Goal: Transaction & Acquisition: Book appointment/travel/reservation

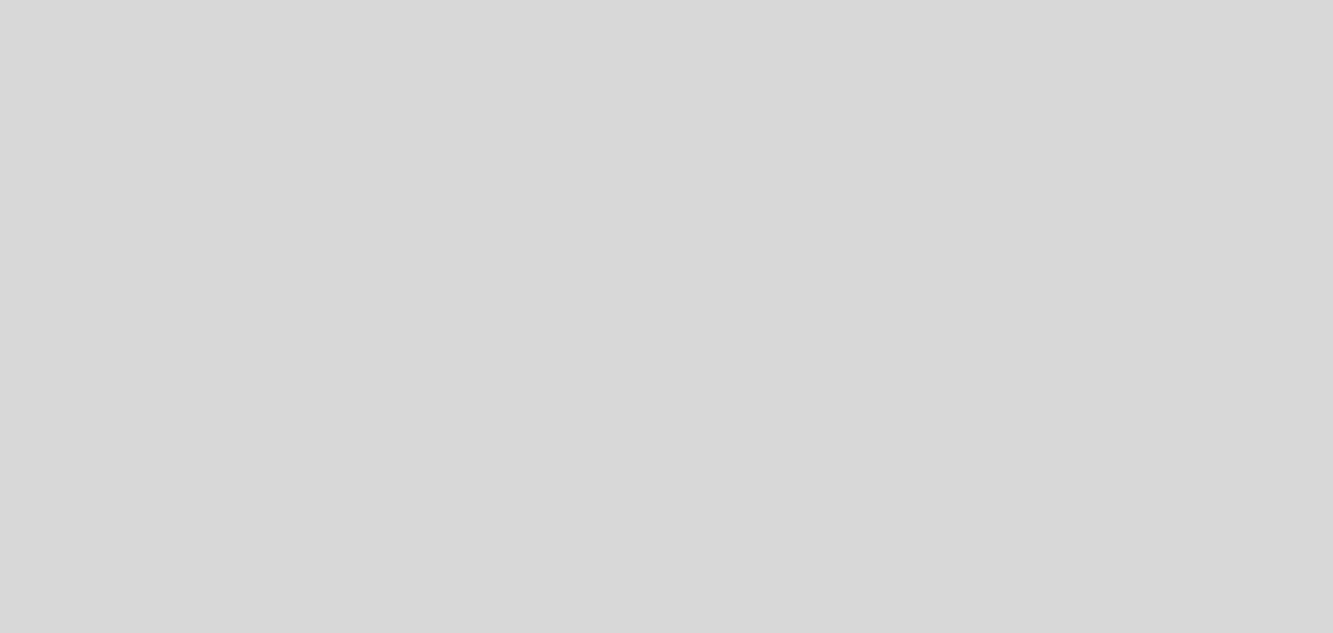
select select "pt"
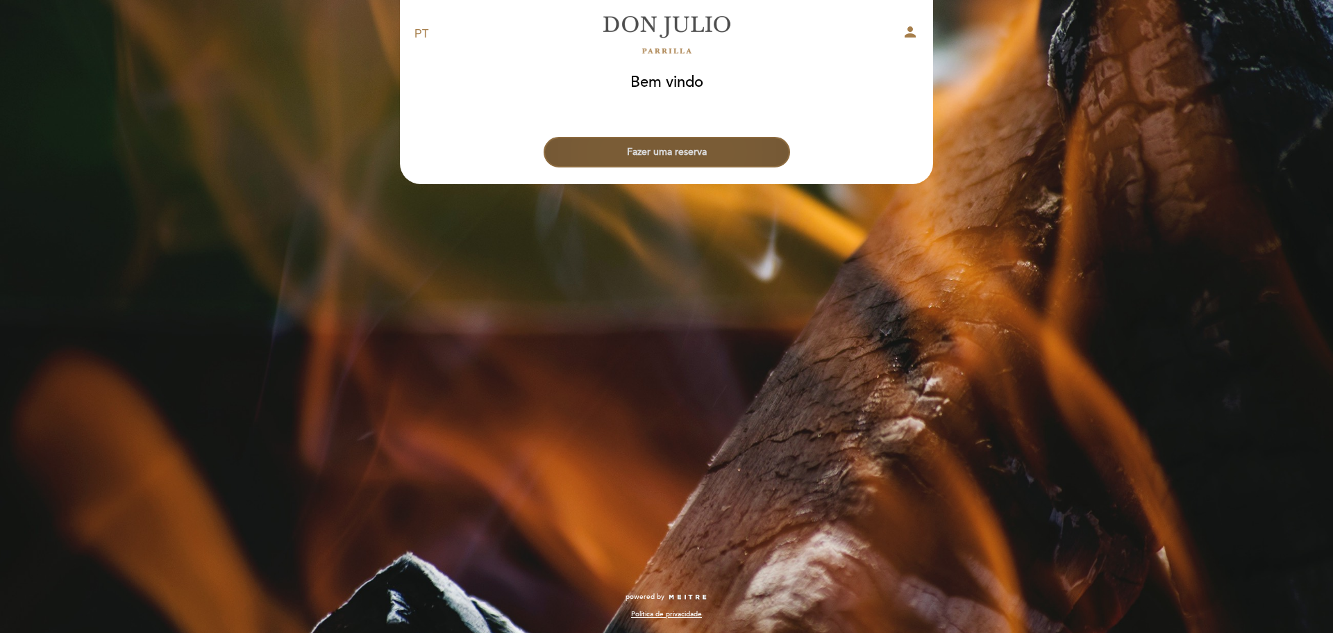
click at [659, 145] on button "Fazer uma reserva" at bounding box center [667, 152] width 247 height 31
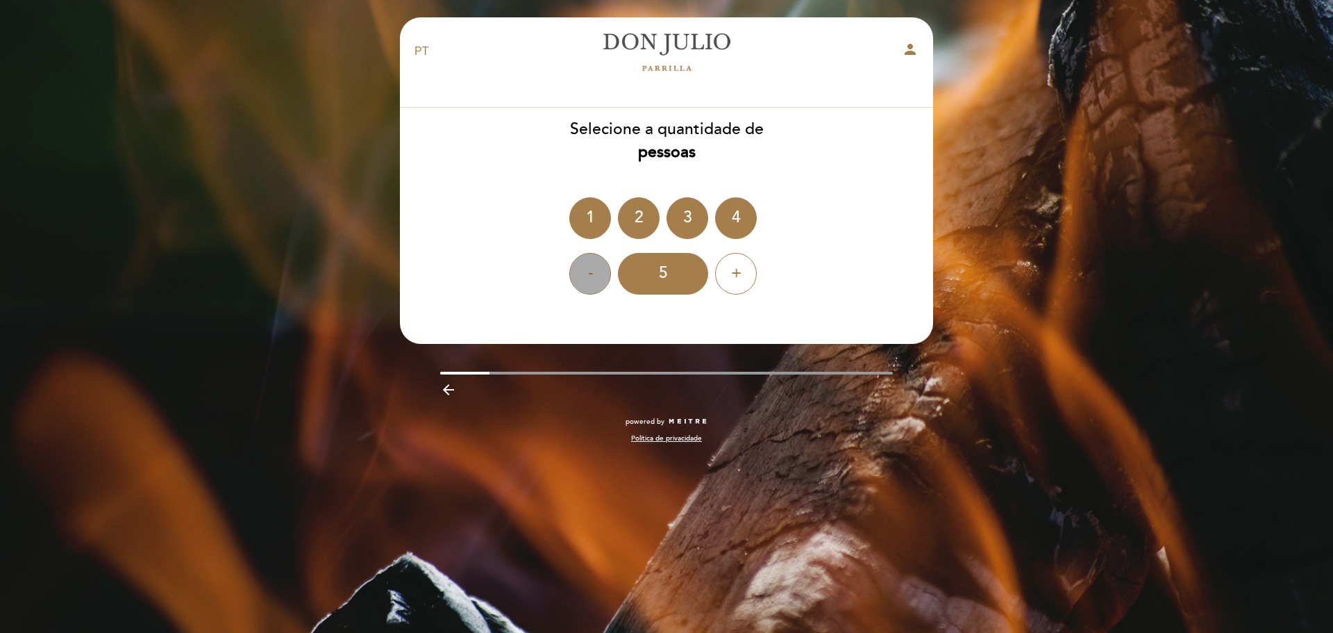
click at [595, 274] on div "-" at bounding box center [590, 274] width 42 height 42
click at [636, 219] on div "2" at bounding box center [639, 218] width 42 height 42
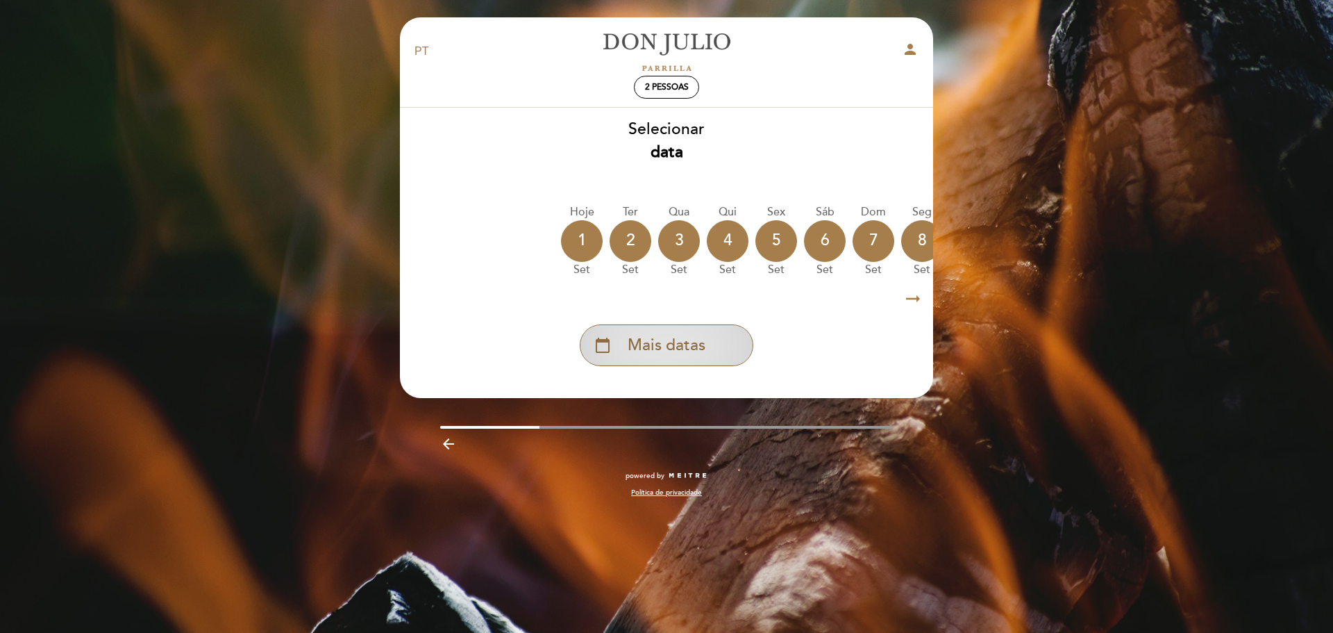
click at [663, 345] on span "Mais datas" at bounding box center [667, 345] width 78 height 23
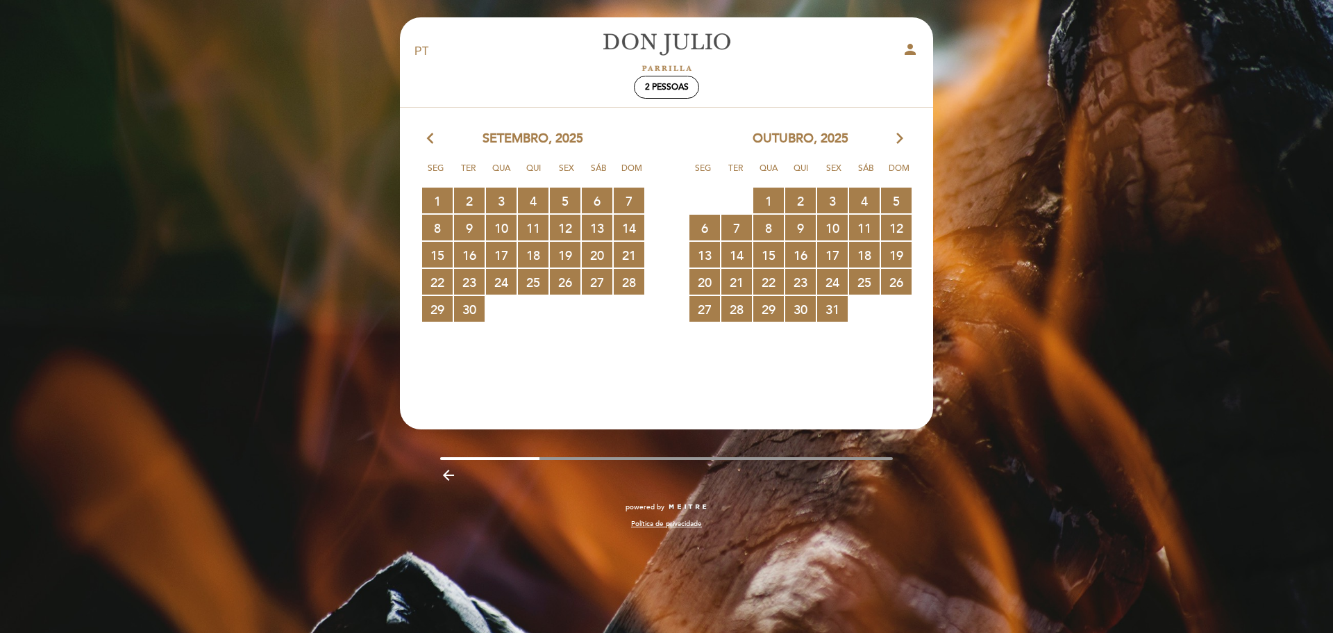
click at [901, 138] on icon "arrow_forward_ios" at bounding box center [900, 139] width 13 height 18
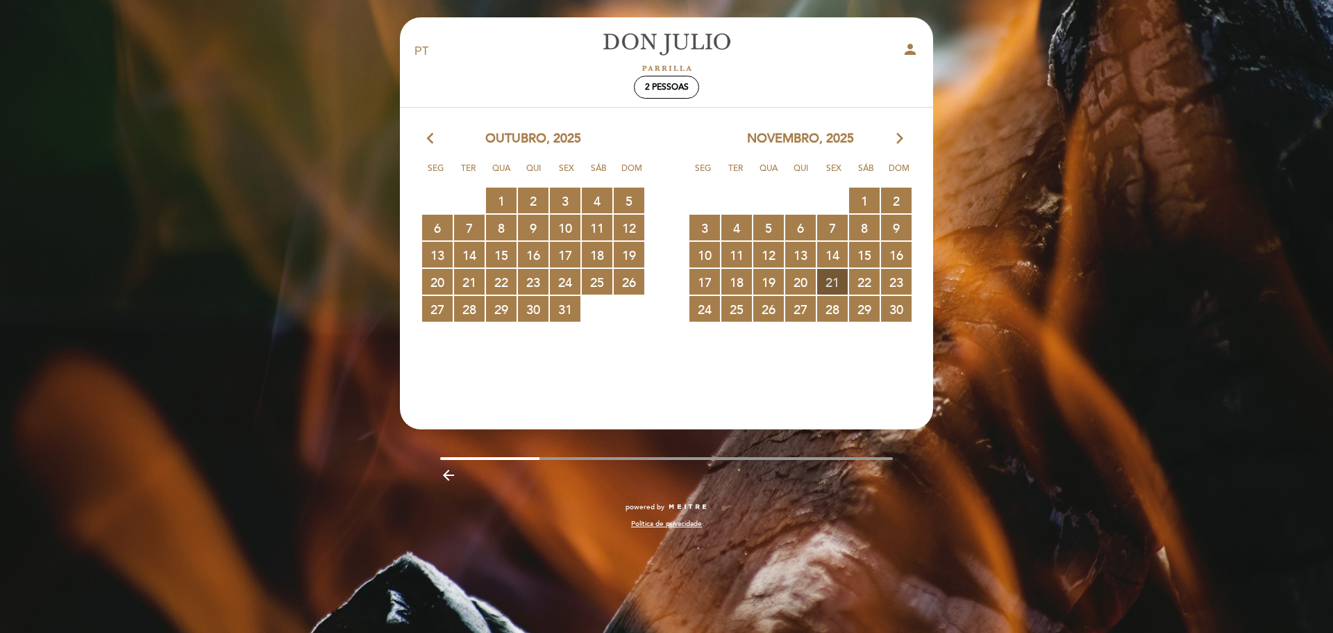
click at [832, 280] on span "21 RESERVAS DISPONÍVEIS" at bounding box center [832, 282] width 31 height 26
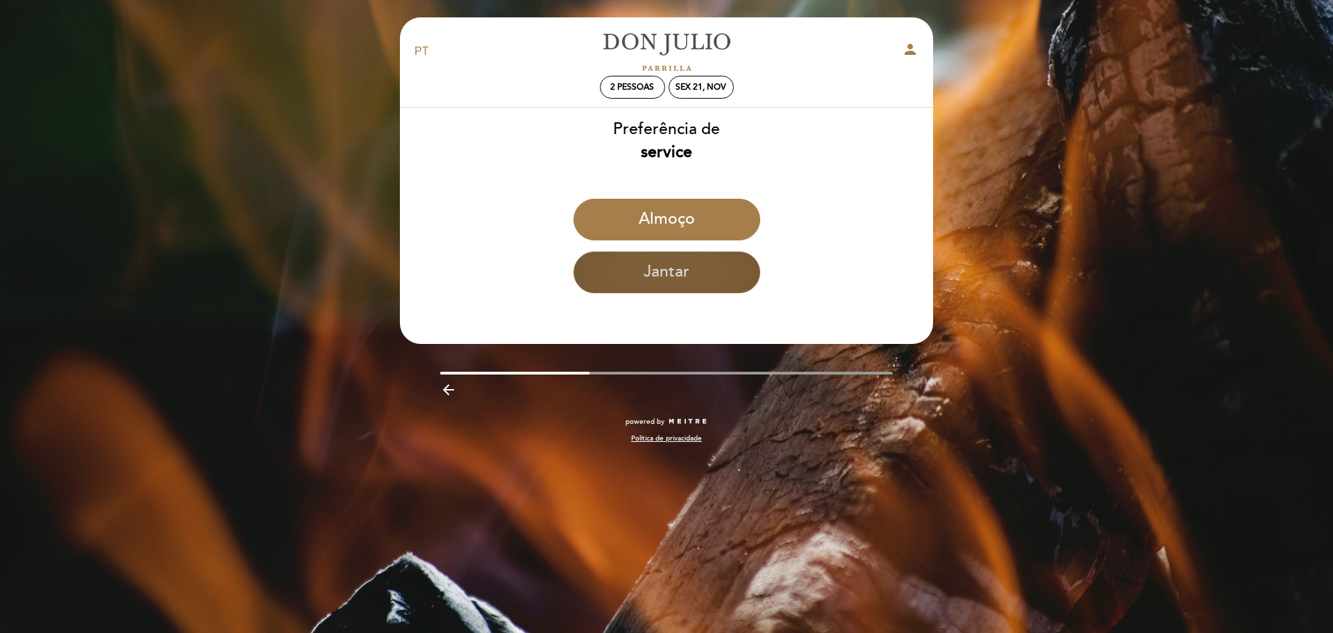
click at [671, 274] on button "Jantar" at bounding box center [667, 272] width 187 height 42
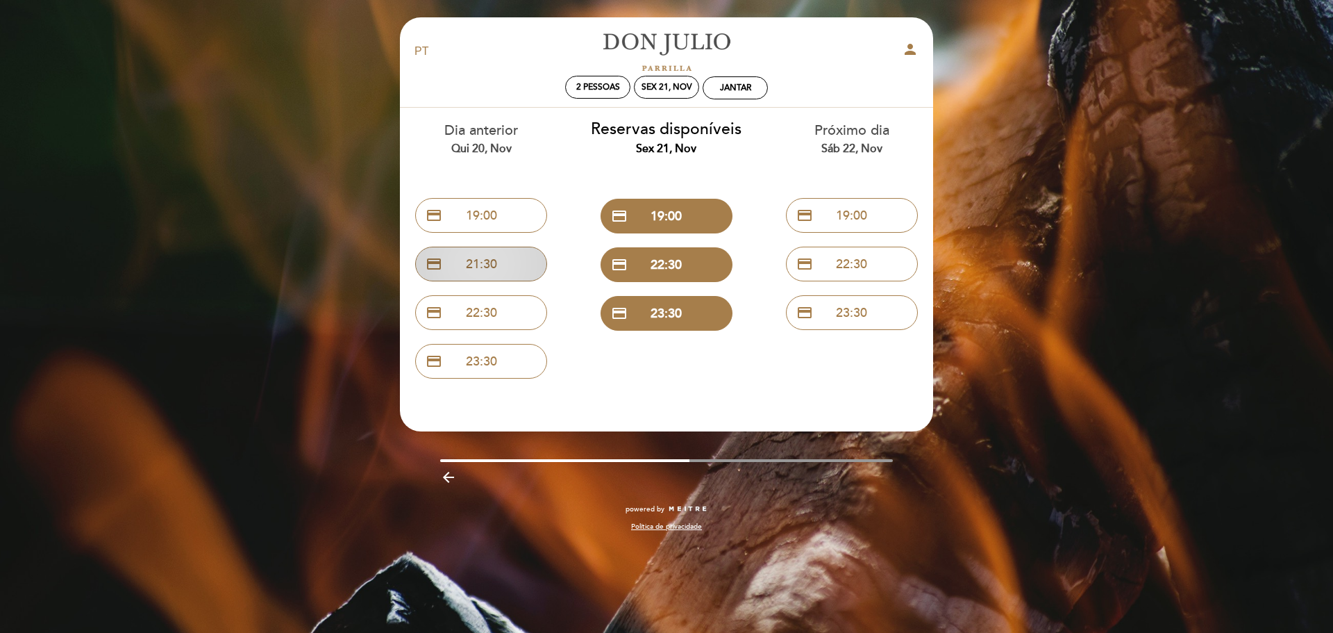
click at [482, 259] on button "credit_card 21:30" at bounding box center [481, 264] width 132 height 35
click at [480, 135] on div "Dia anterior Qui 20, nov" at bounding box center [481, 138] width 165 height 35
click at [670, 212] on button "credit_card 19:00" at bounding box center [667, 216] width 132 height 35
